Goal: Use online tool/utility: Utilize a website feature to perform a specific function

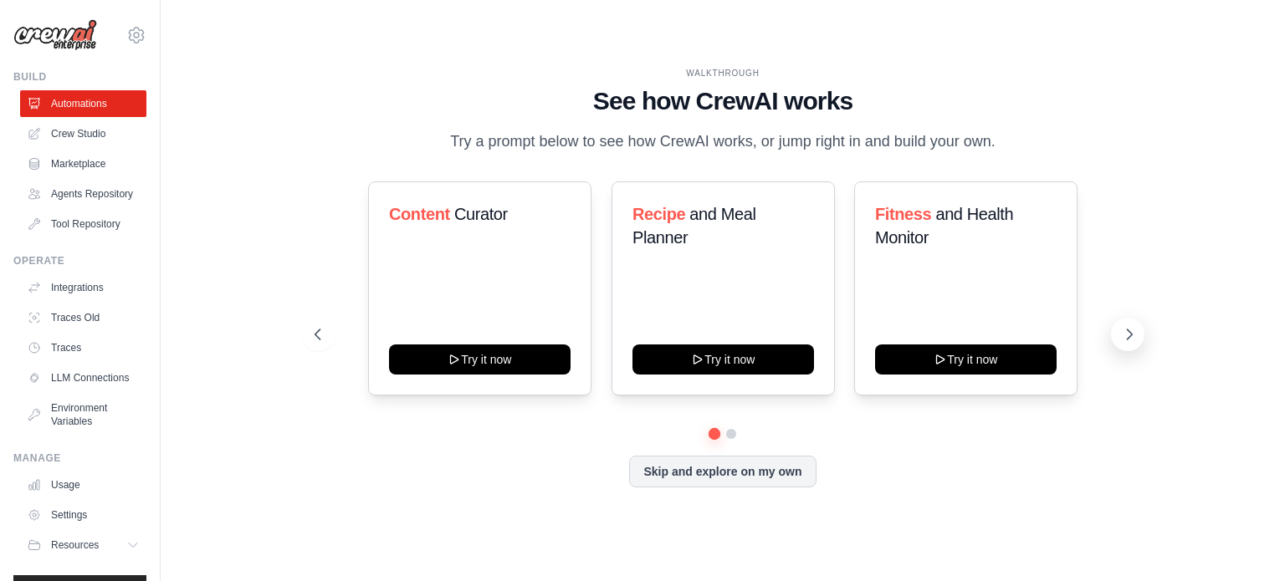
click at [1122, 335] on icon at bounding box center [1129, 334] width 17 height 17
click at [318, 327] on icon at bounding box center [316, 334] width 17 height 17
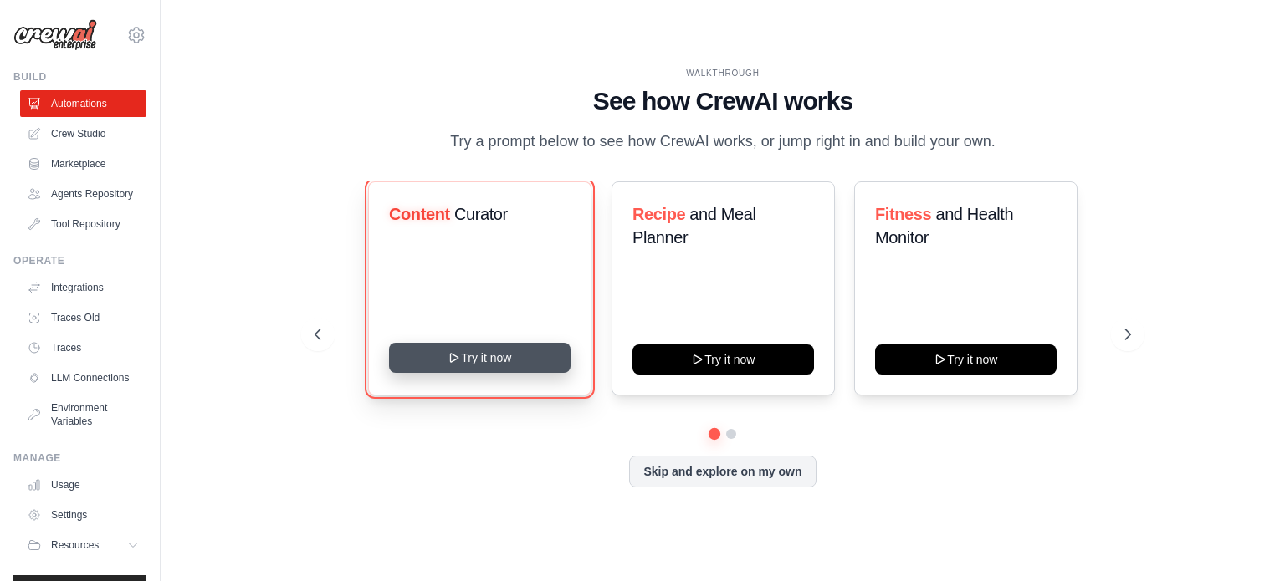
click at [441, 351] on button "Try it now" at bounding box center [480, 358] width 182 height 30
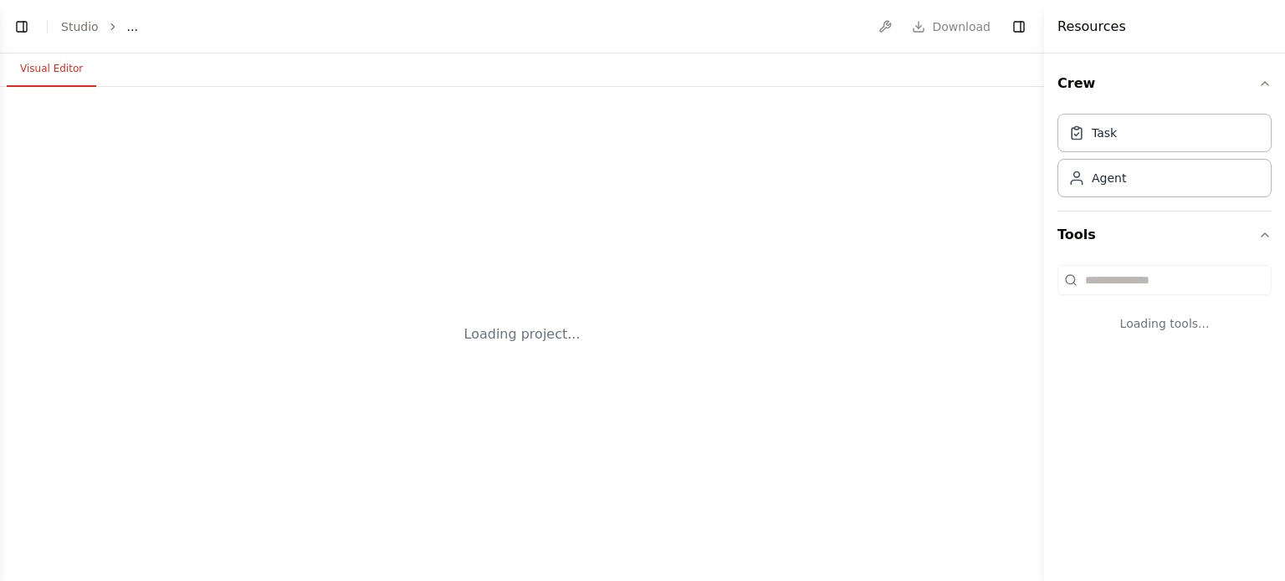
select select "****"
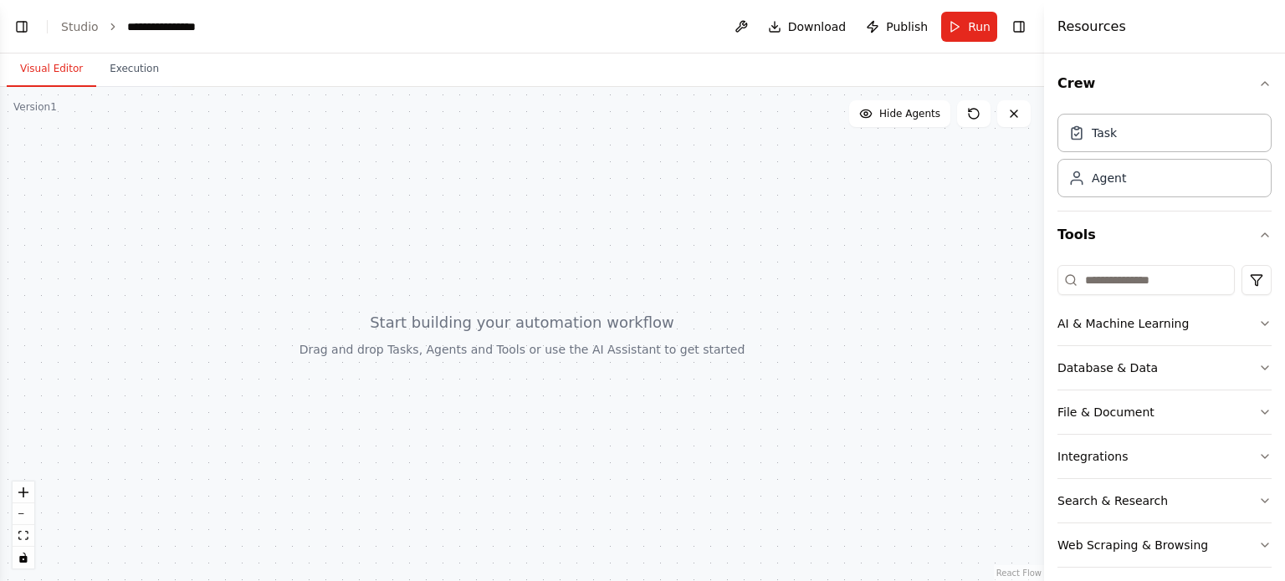
scroll to position [13, 0]
click at [1136, 139] on div "Task" at bounding box center [1164, 132] width 214 height 38
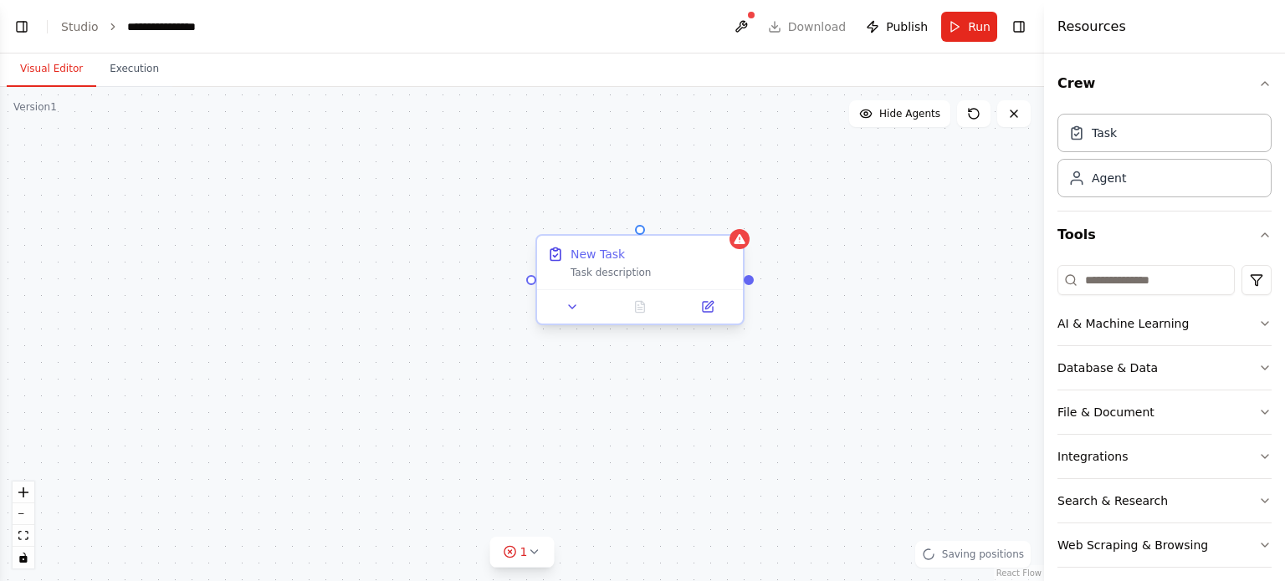
click at [606, 279] on div "New Task Task description" at bounding box center [640, 263] width 206 height 54
drag, startPoint x: 592, startPoint y: 284, endPoint x: 580, endPoint y: 282, distance: 12.7
click at [580, 282] on div "New Task Task description" at bounding box center [640, 263] width 206 height 54
click at [571, 315] on button at bounding box center [573, 307] width 58 height 20
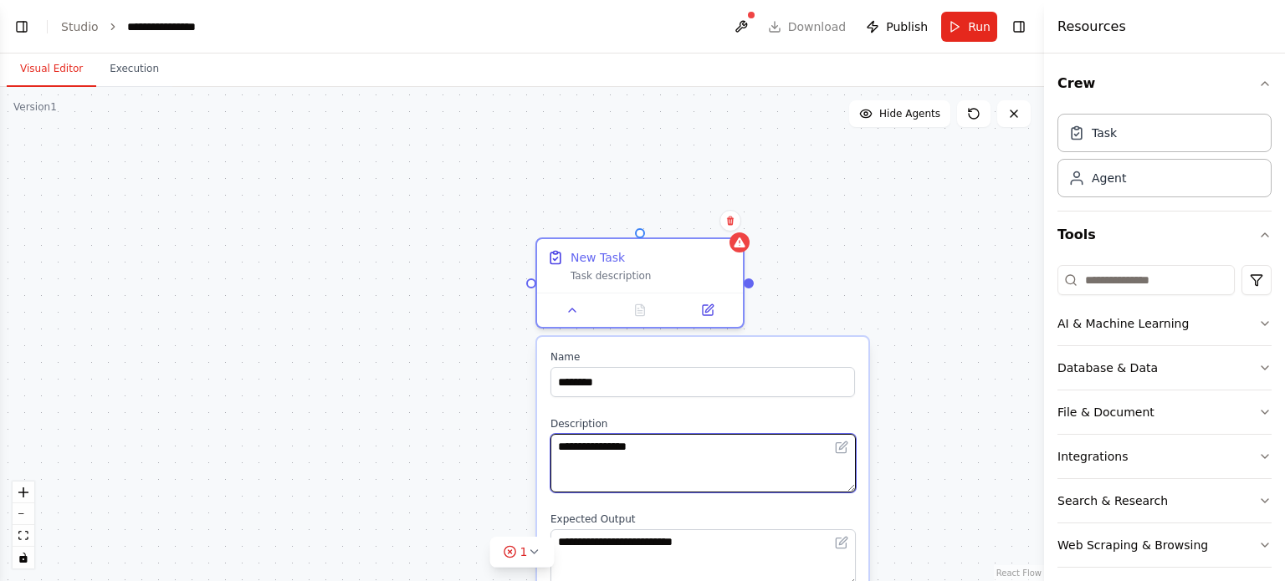
click at [660, 451] on textarea "**********" at bounding box center [702, 463] width 305 height 59
type textarea "**********"
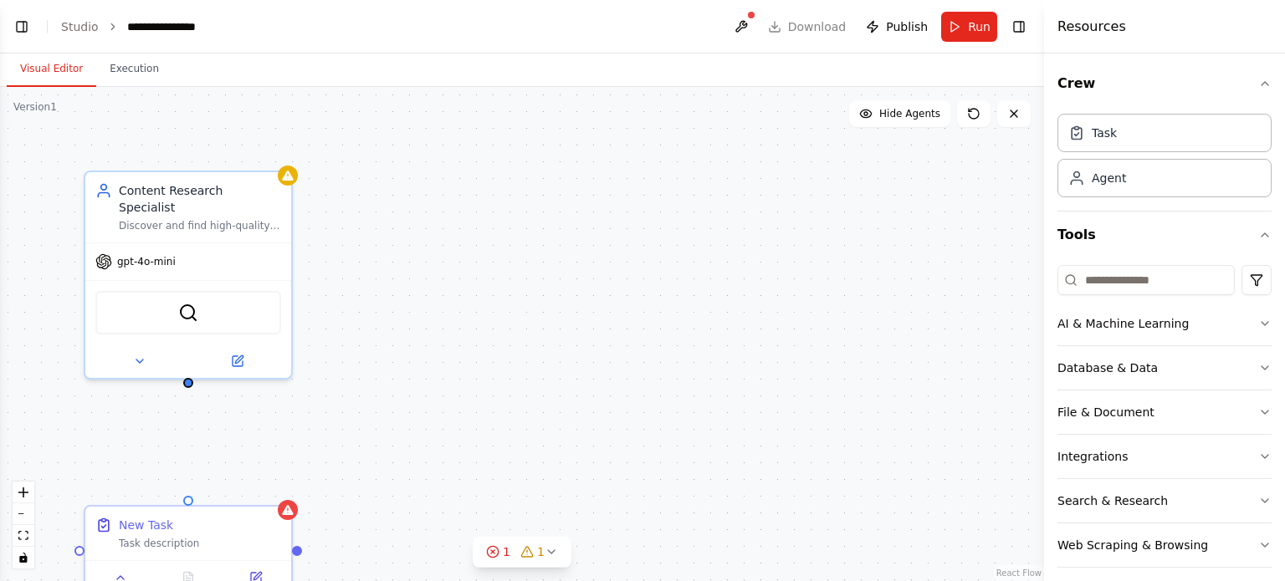
scroll to position [388, 0]
click at [189, 554] on div "New Task Task description" at bounding box center [188, 531] width 206 height 54
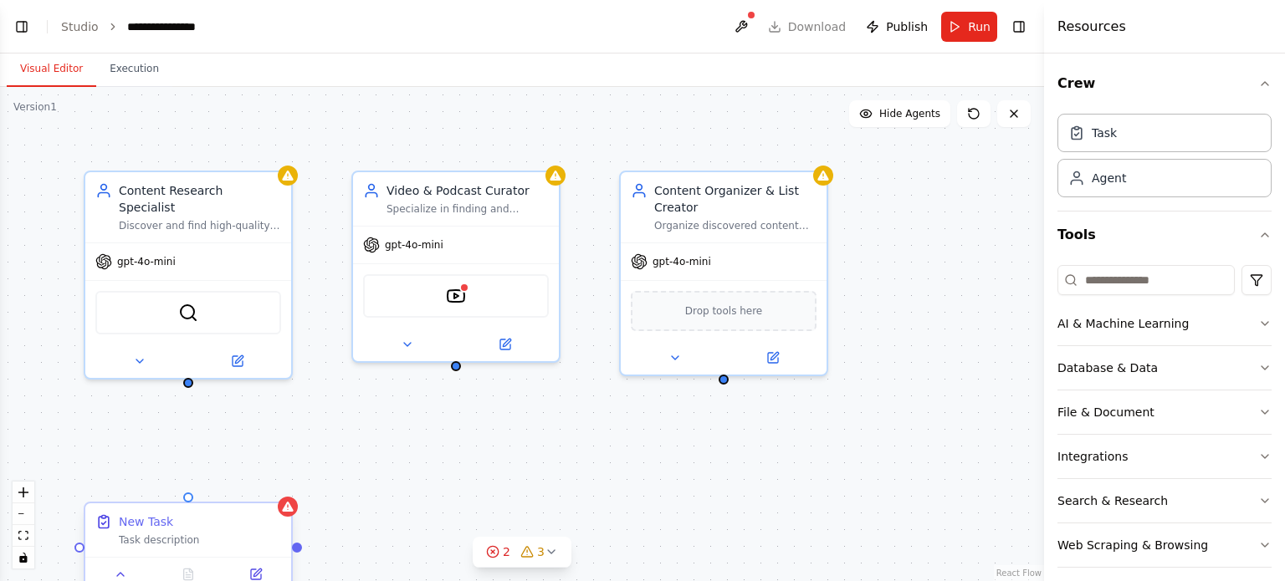
scroll to position [430, 0]
click at [255, 524] on div "New Task" at bounding box center [200, 522] width 162 height 17
click at [274, 493] on icon at bounding box center [279, 489] width 10 height 10
click at [290, 511] on icon at bounding box center [287, 507] width 11 height 10
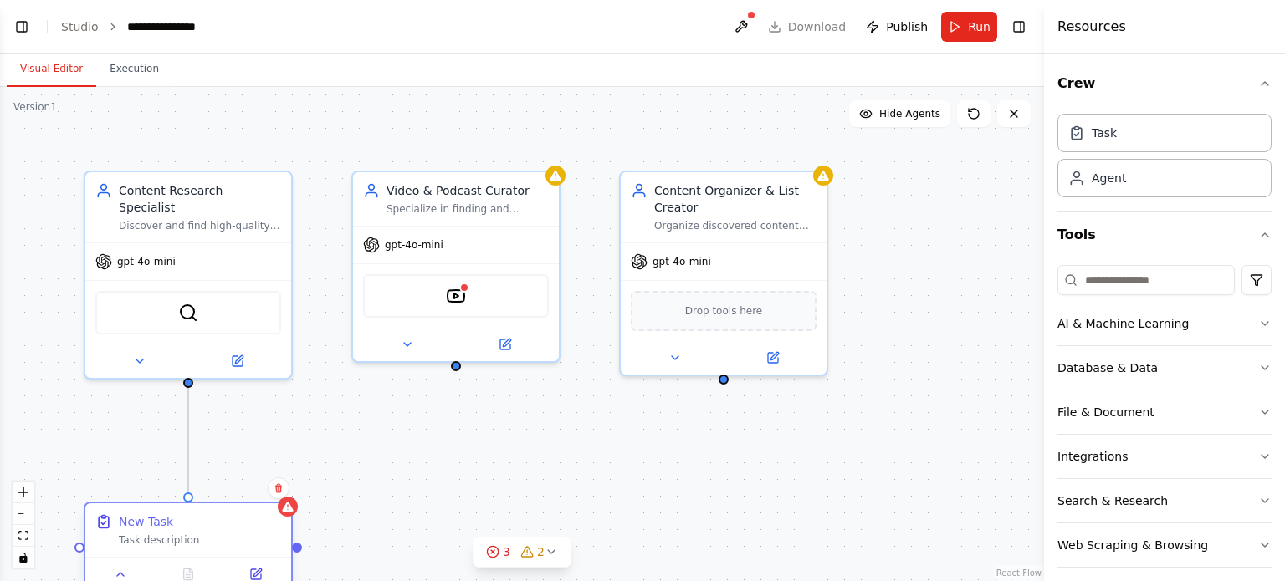
click at [187, 504] on div "New Task Task description" at bounding box center [188, 531] width 206 height 54
click at [264, 528] on div "New Task" at bounding box center [200, 522] width 162 height 17
click at [278, 498] on button at bounding box center [279, 489] width 22 height 22
click at [237, 485] on button "Confirm" at bounding box center [231, 488] width 59 height 20
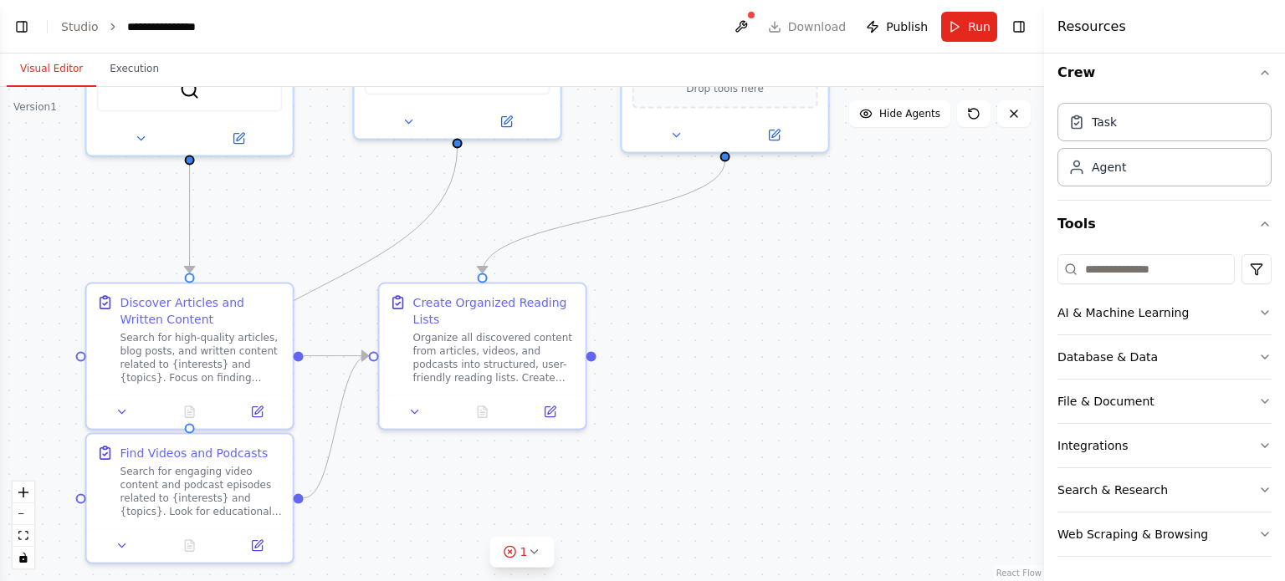
scroll to position [906, 0]
click at [213, 478] on div "Search for engaging video content and podcast episodes related to {interests} a…" at bounding box center [201, 489] width 162 height 54
click at [201, 485] on div "Search for engaging video content and podcast episodes related to {interests} a…" at bounding box center [201, 489] width 162 height 54
click at [184, 514] on div "Search for engaging video content and podcast episodes related to {interests} a…" at bounding box center [201, 489] width 162 height 54
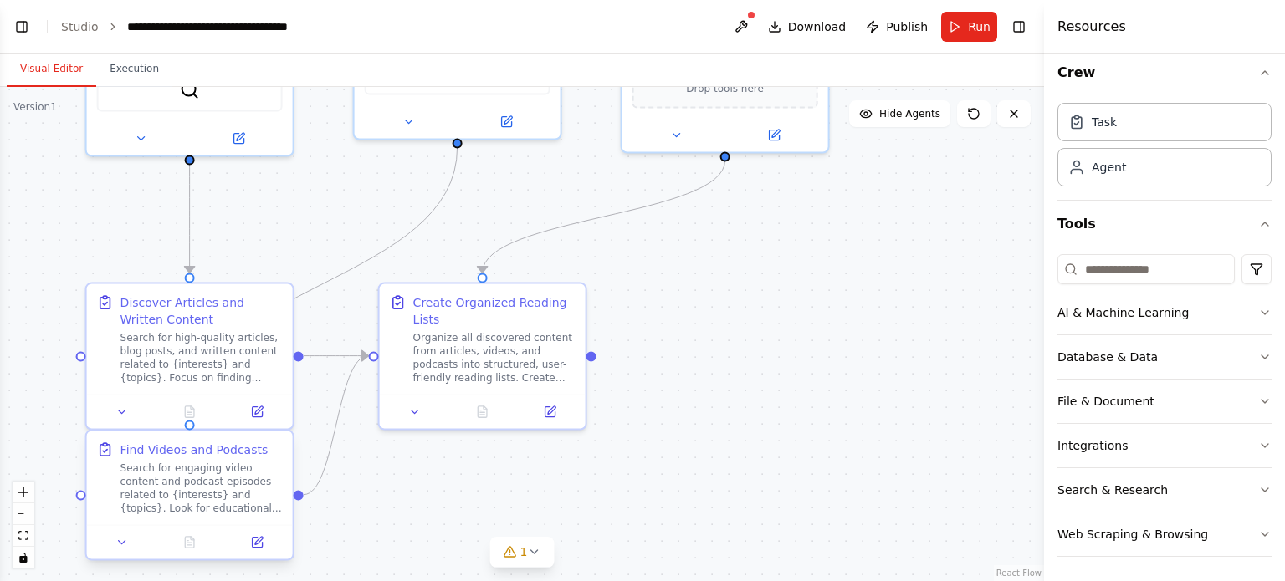
scroll to position [1171, 0]
click at [124, 412] on icon at bounding box center [121, 408] width 13 height 13
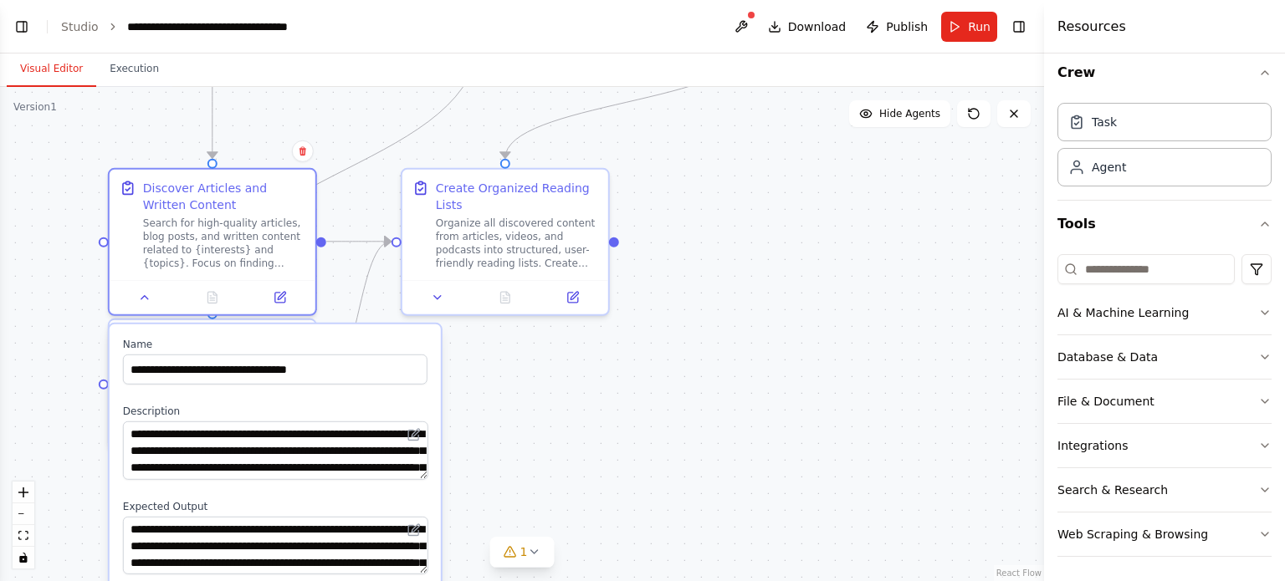
scroll to position [1707, 0]
click at [438, 294] on icon at bounding box center [437, 294] width 7 height 3
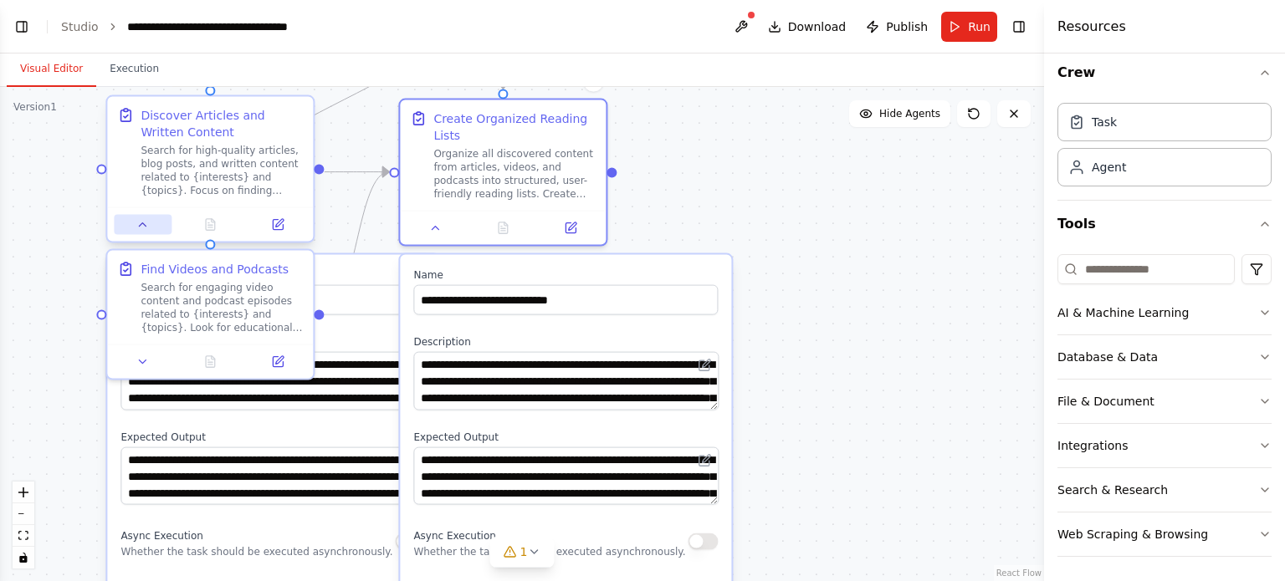
click at [134, 230] on button at bounding box center [143, 225] width 58 height 20
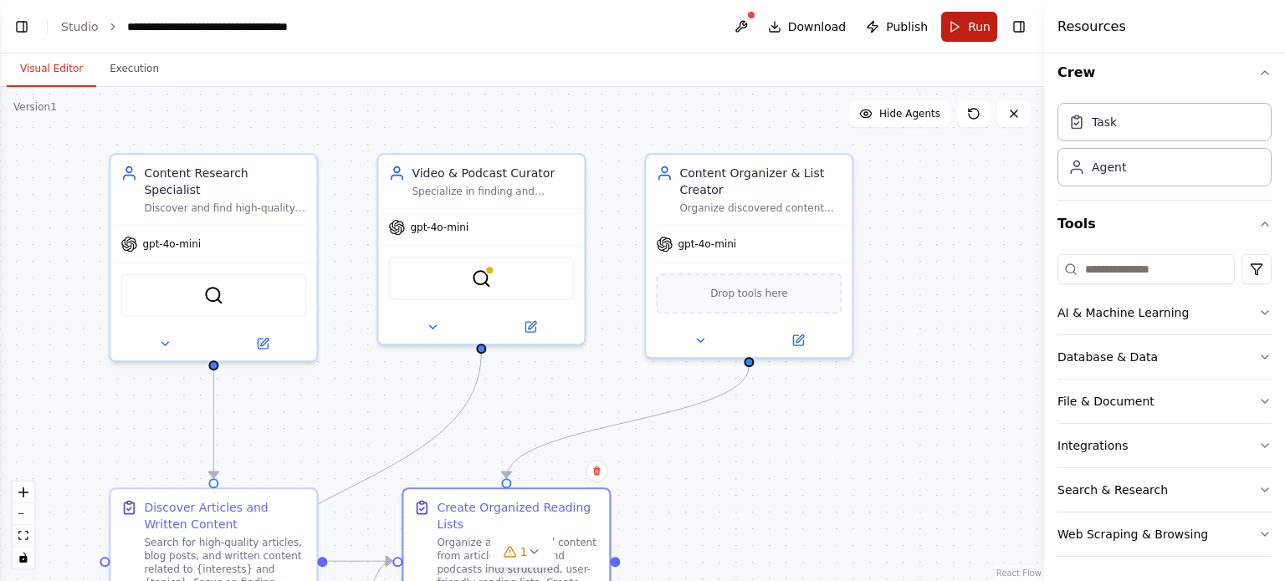
click at [974, 24] on span "Run" at bounding box center [979, 26] width 23 height 17
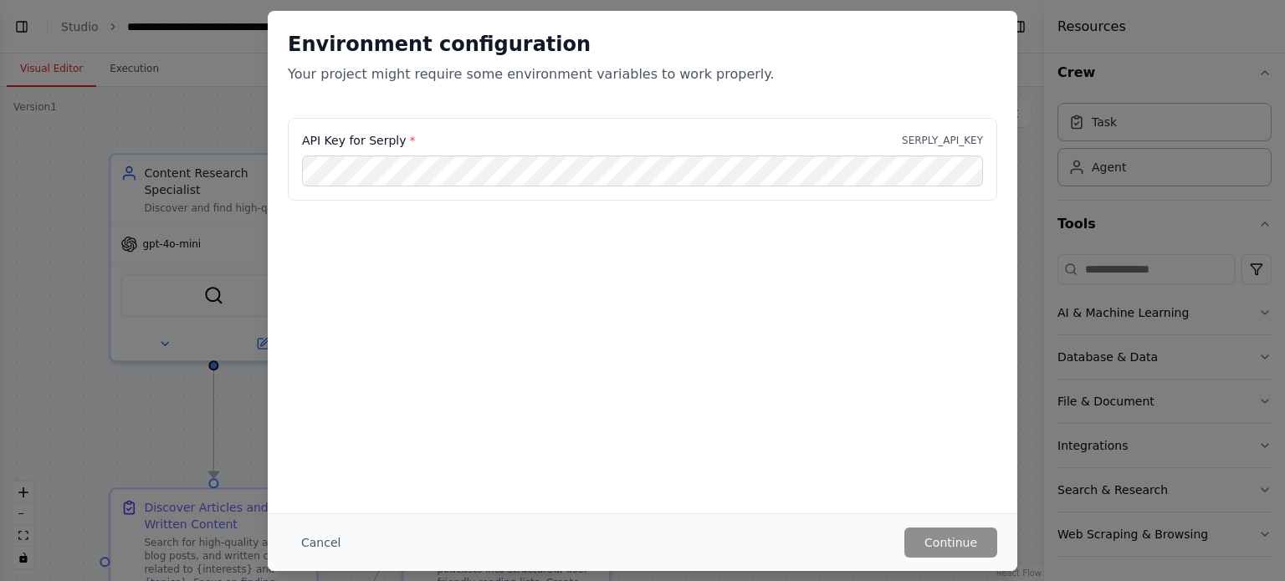
click at [780, 188] on div "API Key for Serply * SERPLY_API_KEY" at bounding box center [642, 160] width 709 height 84
click at [321, 538] on button "Cancel" at bounding box center [321, 543] width 66 height 30
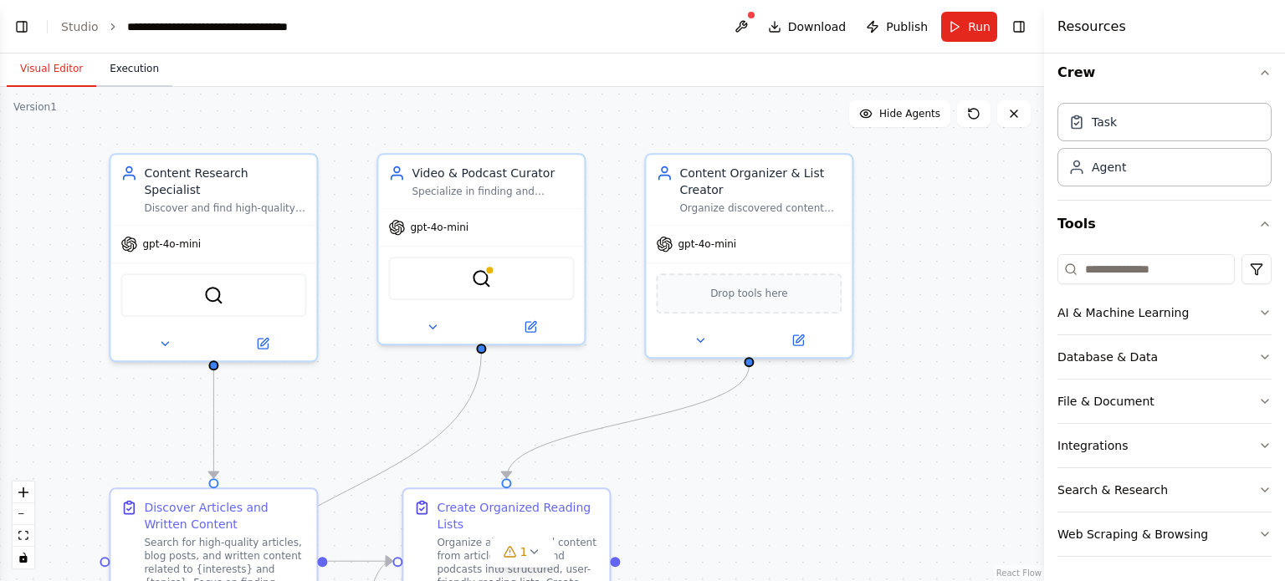
click at [130, 86] on button "Execution" at bounding box center [134, 69] width 76 height 35
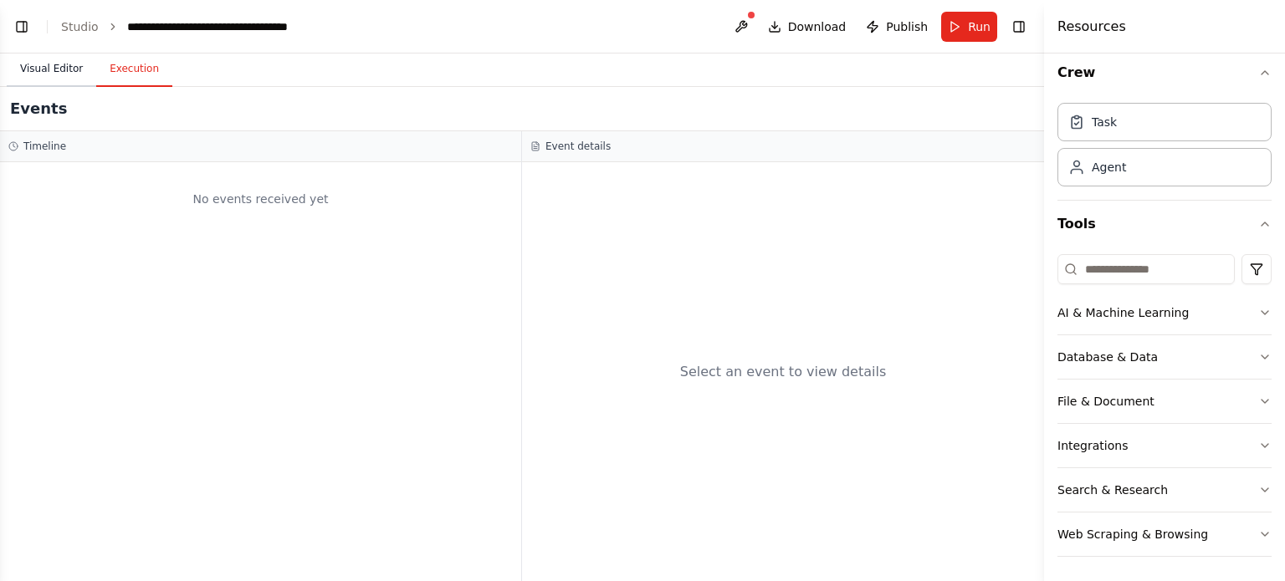
click at [64, 72] on button "Visual Editor" at bounding box center [52, 69] width 90 height 35
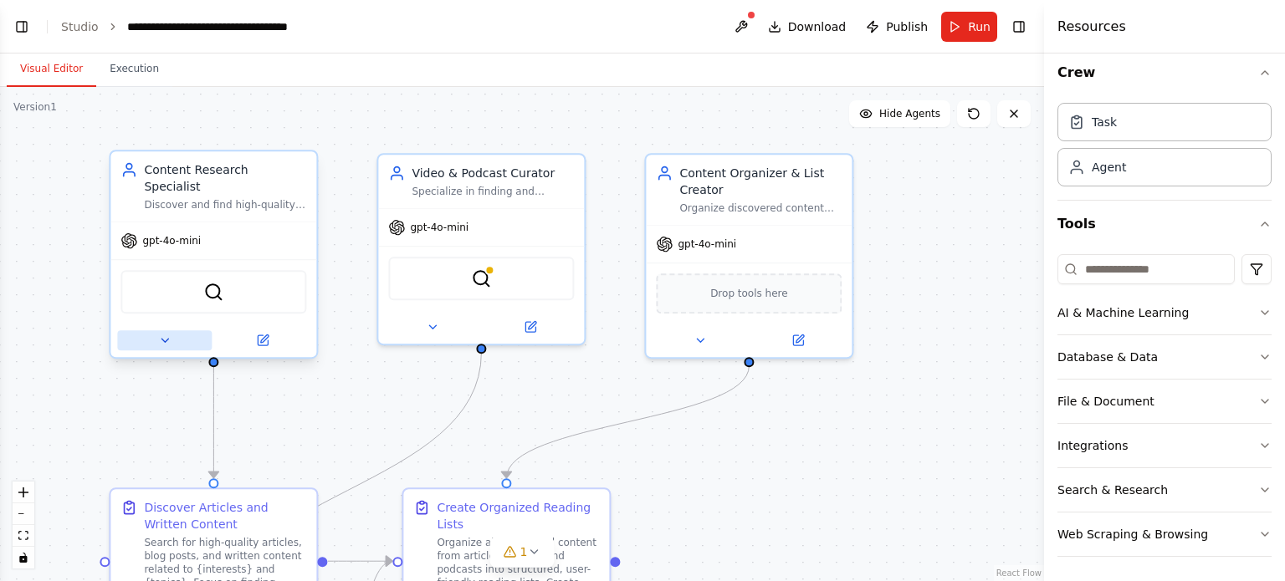
click at [170, 334] on icon at bounding box center [164, 340] width 13 height 13
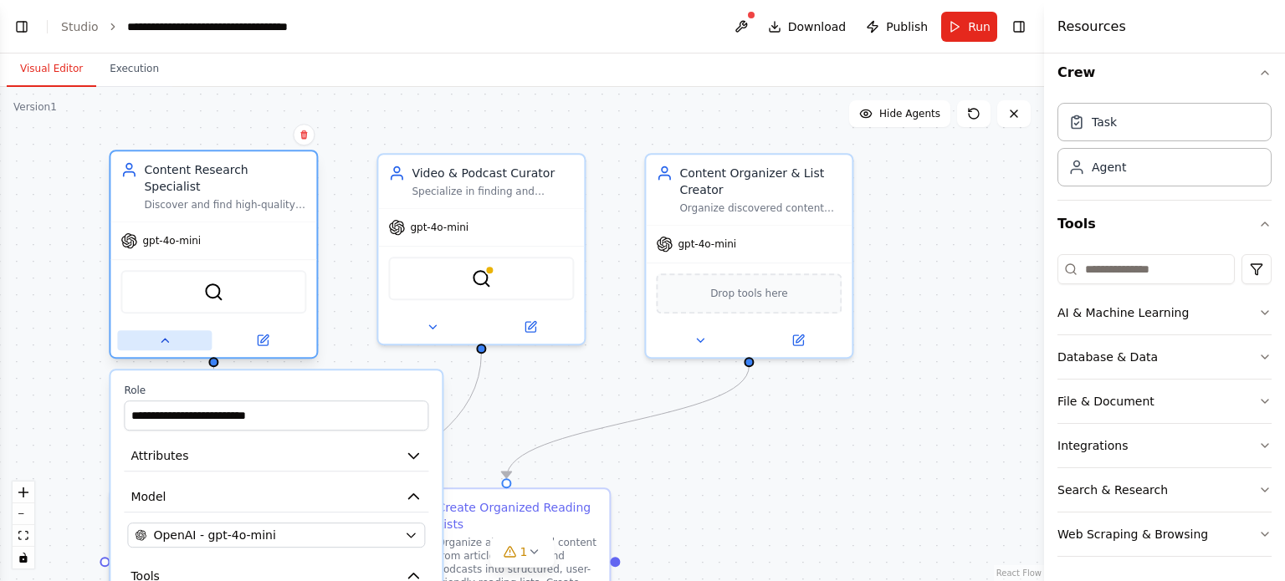
click at [170, 334] on icon at bounding box center [164, 340] width 13 height 13
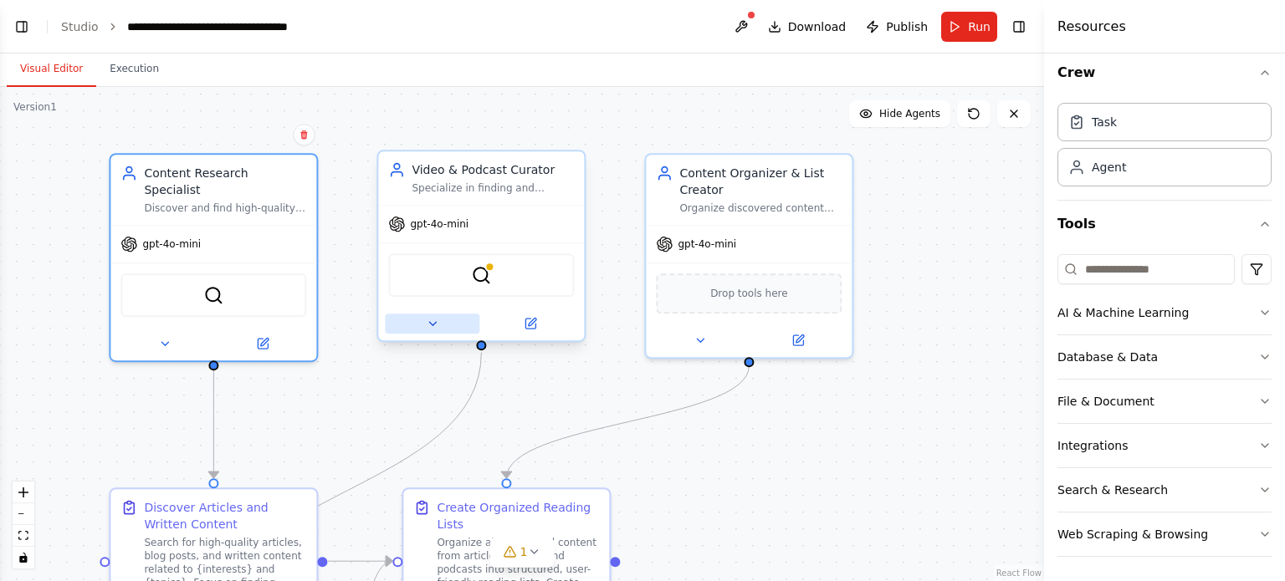
click at [428, 326] on icon at bounding box center [432, 323] width 13 height 13
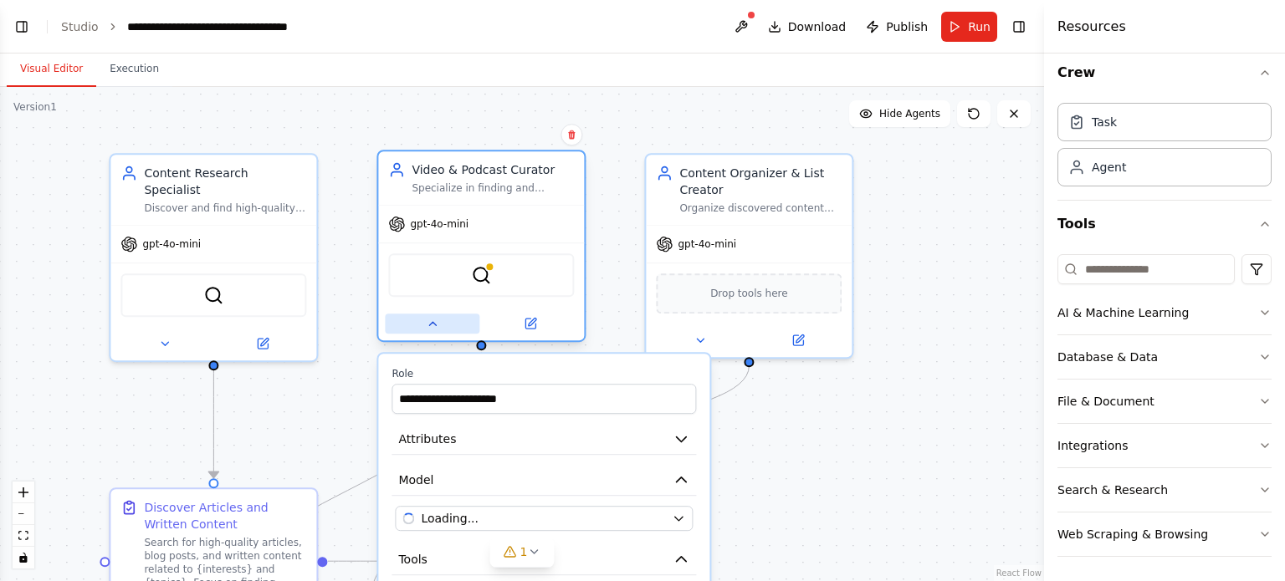
click at [428, 326] on icon at bounding box center [432, 323] width 13 height 13
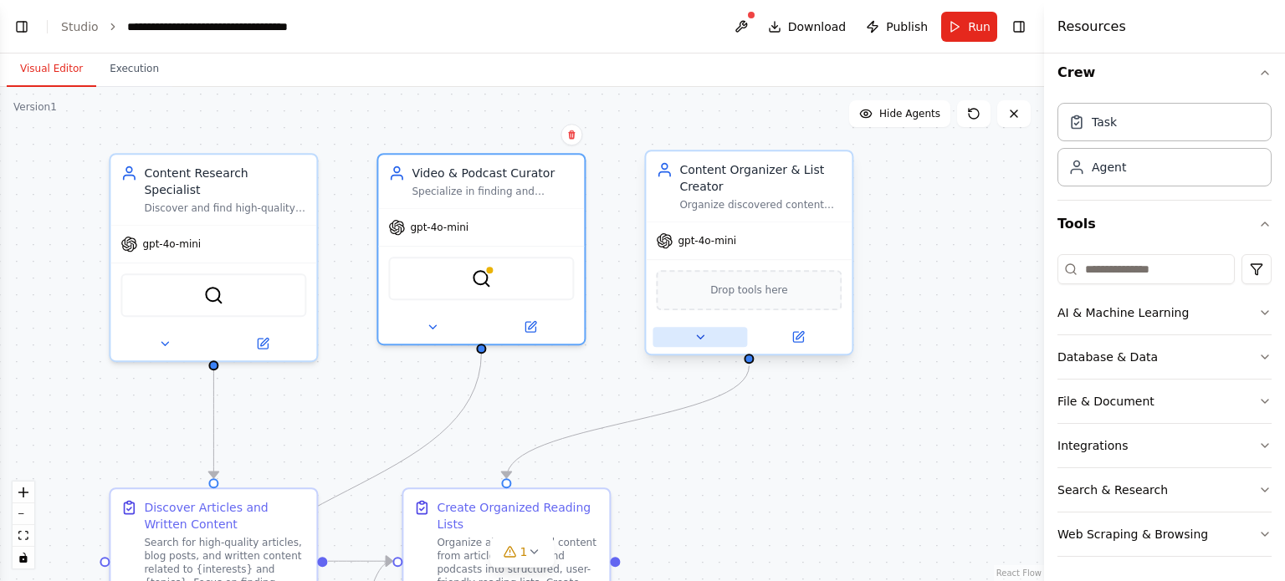
click at [699, 345] on button at bounding box center [699, 337] width 95 height 20
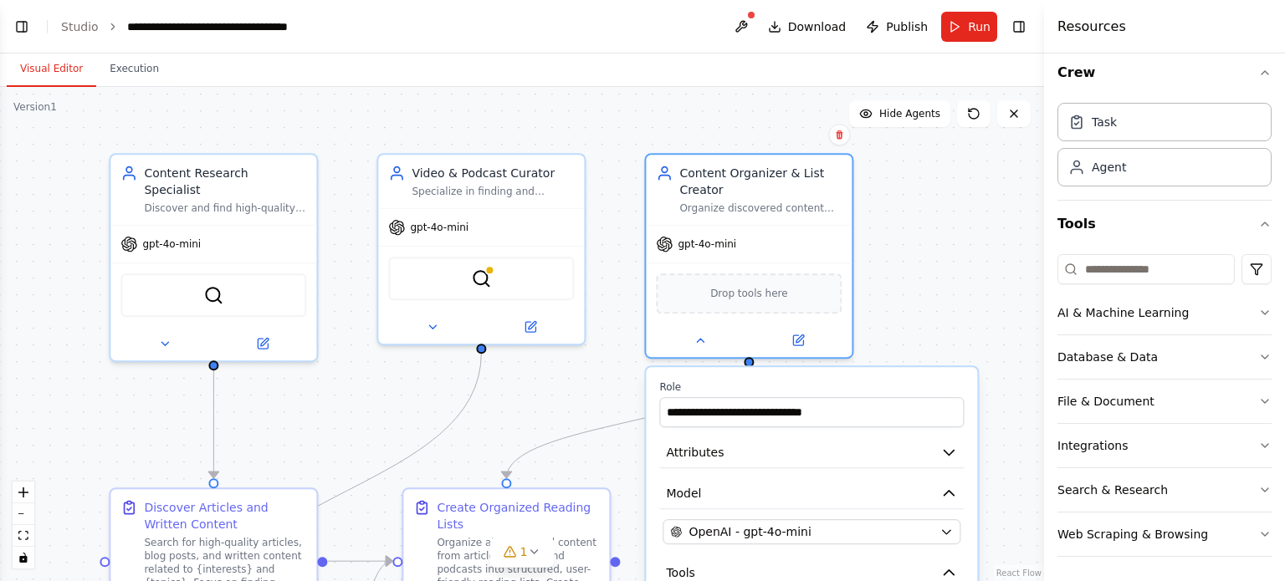
scroll to position [468, 0]
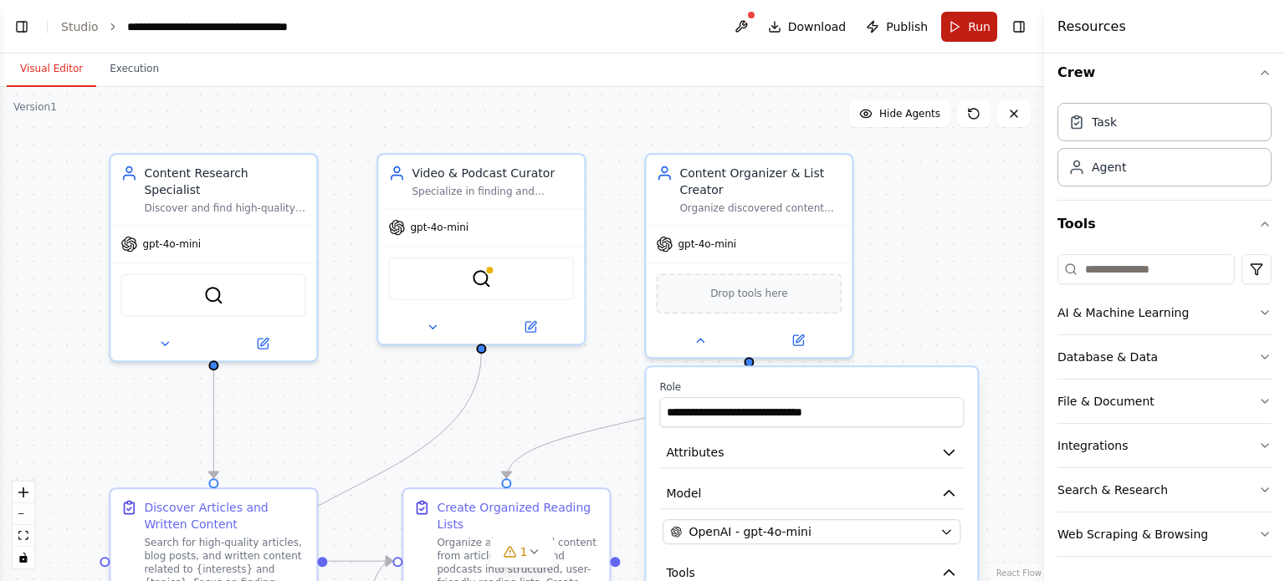
click at [959, 31] on button "Run" at bounding box center [969, 27] width 56 height 30
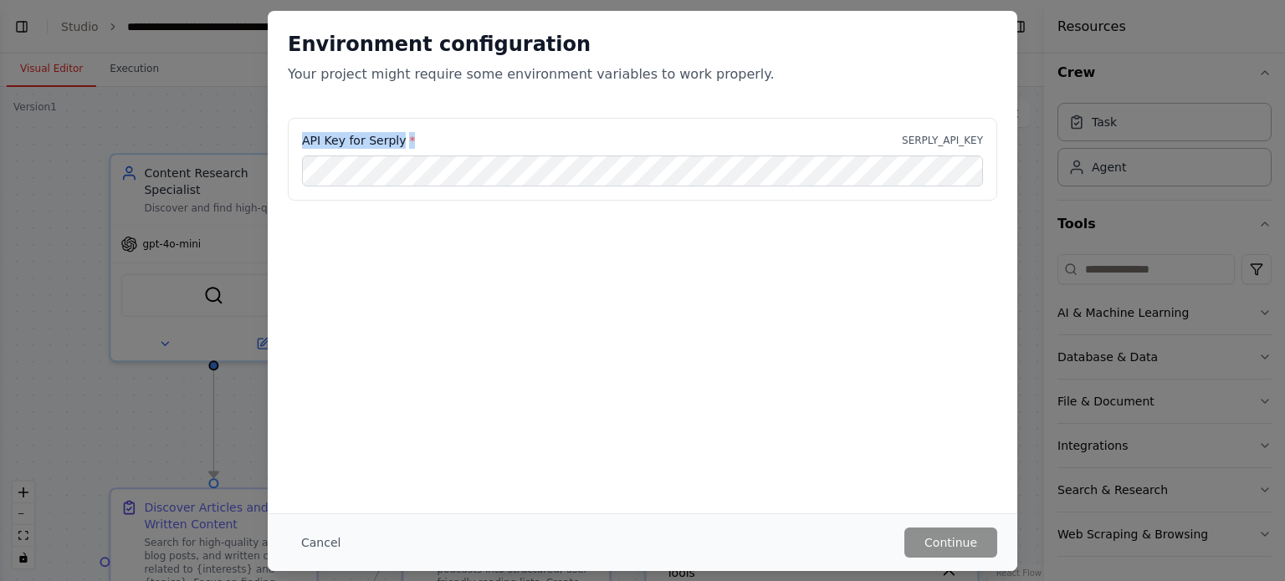
drag, startPoint x: 300, startPoint y: 141, endPoint x: 405, endPoint y: 136, distance: 104.7
click at [405, 136] on div "API Key for Serply * SERPLY_API_KEY" at bounding box center [642, 160] width 709 height 84
drag, startPoint x: 405, startPoint y: 136, endPoint x: 394, endPoint y: 140, distance: 11.4
click at [394, 140] on label "API Key for Serply *" at bounding box center [358, 140] width 113 height 17
click at [396, 141] on label "API Key for Serply *" at bounding box center [358, 140] width 113 height 17
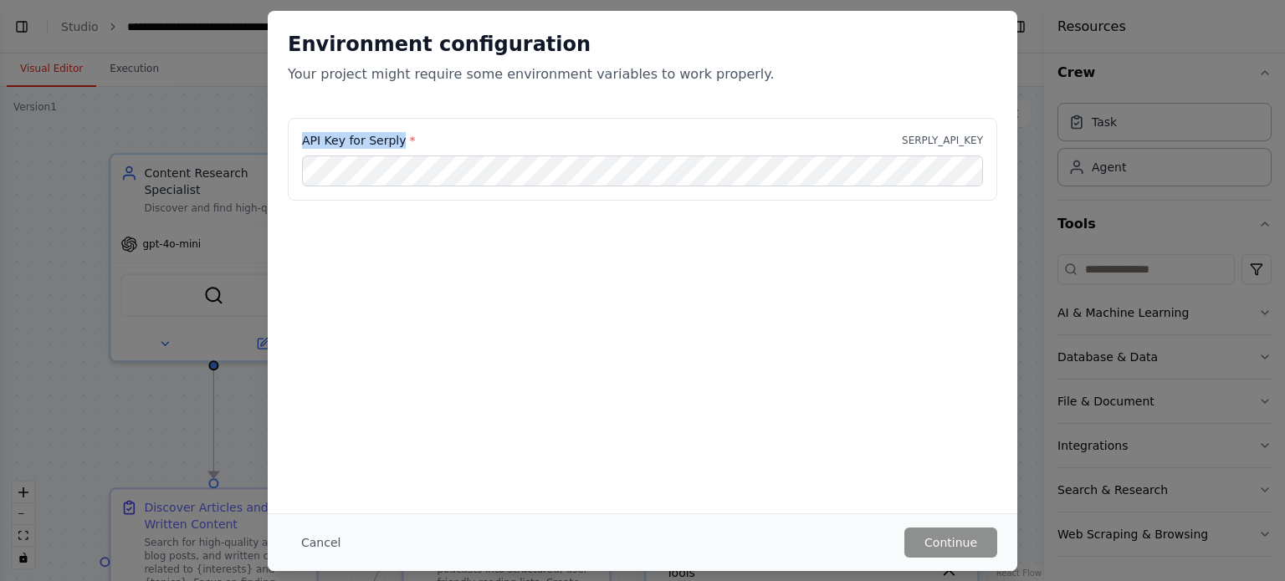
drag, startPoint x: 301, startPoint y: 141, endPoint x: 398, endPoint y: 140, distance: 97.1
click at [398, 140] on label "API Key for Serply *" at bounding box center [358, 140] width 113 height 17
click at [387, 139] on label "API Key for Serply *" at bounding box center [358, 140] width 113 height 17
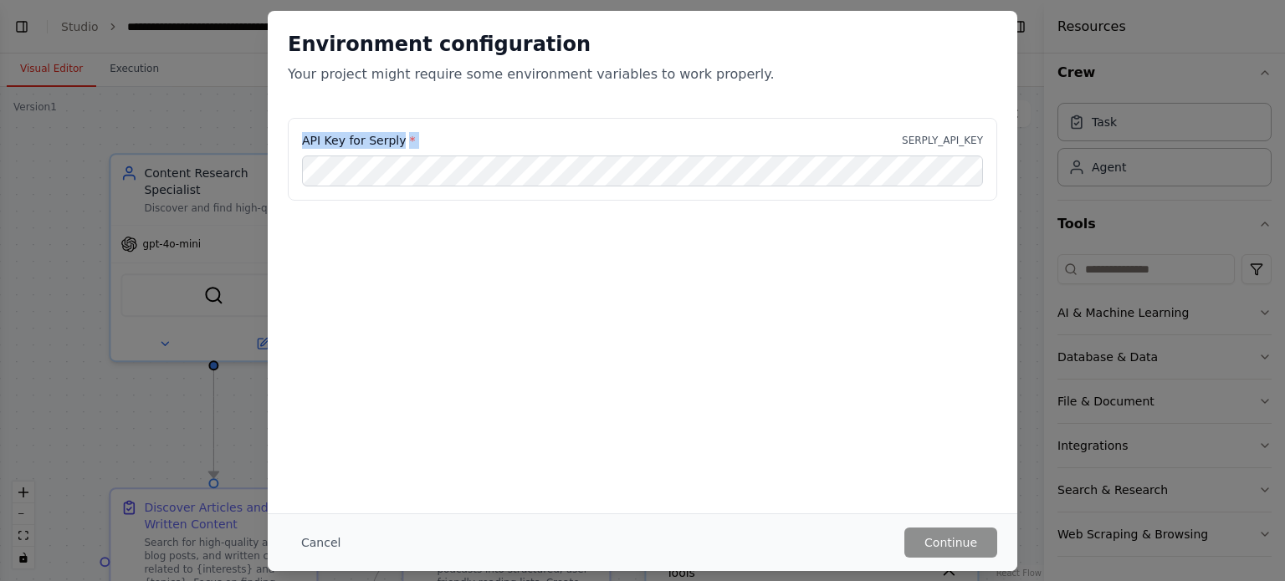
click at [387, 139] on label "API Key for Serply *" at bounding box center [358, 140] width 113 height 17
copy label "API Key for Serply *"
